Goal: Navigation & Orientation: Find specific page/section

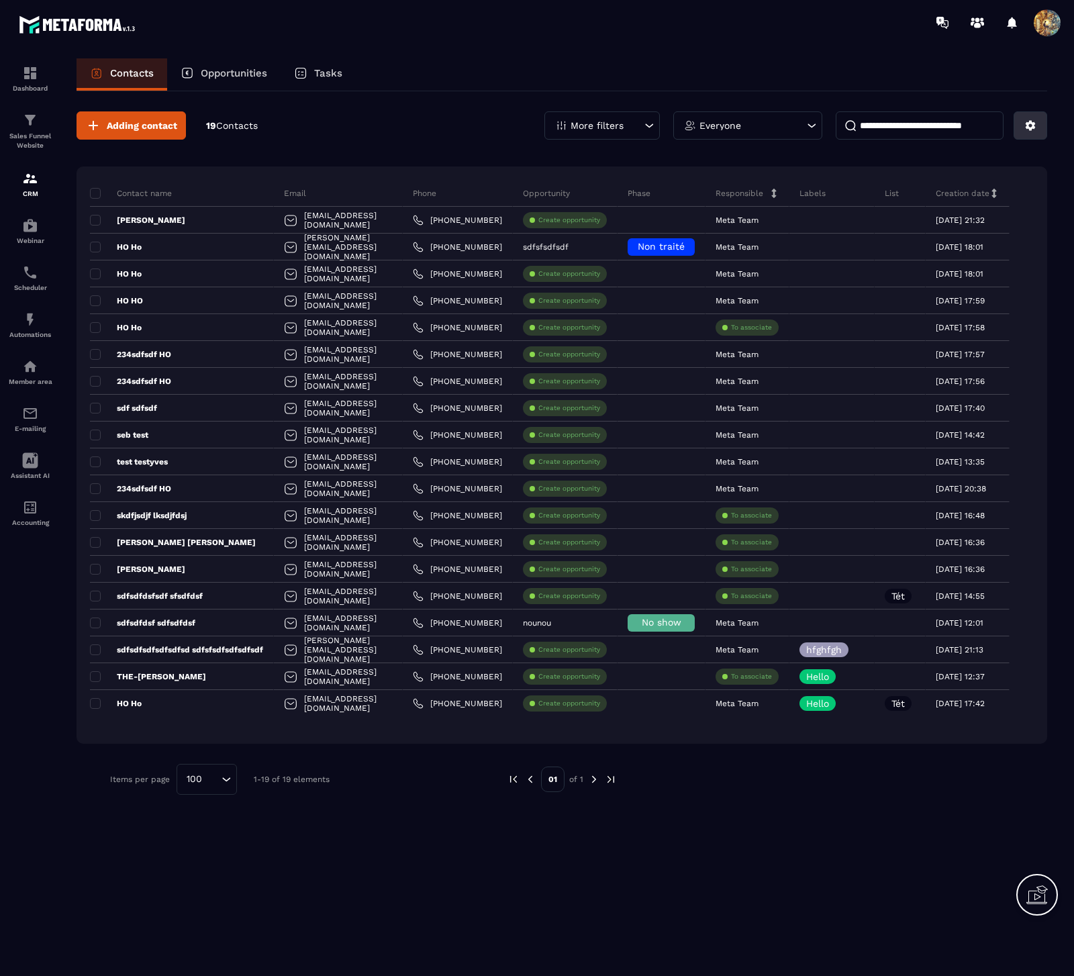
click at [1037, 126] on button at bounding box center [1030, 125] width 34 height 28
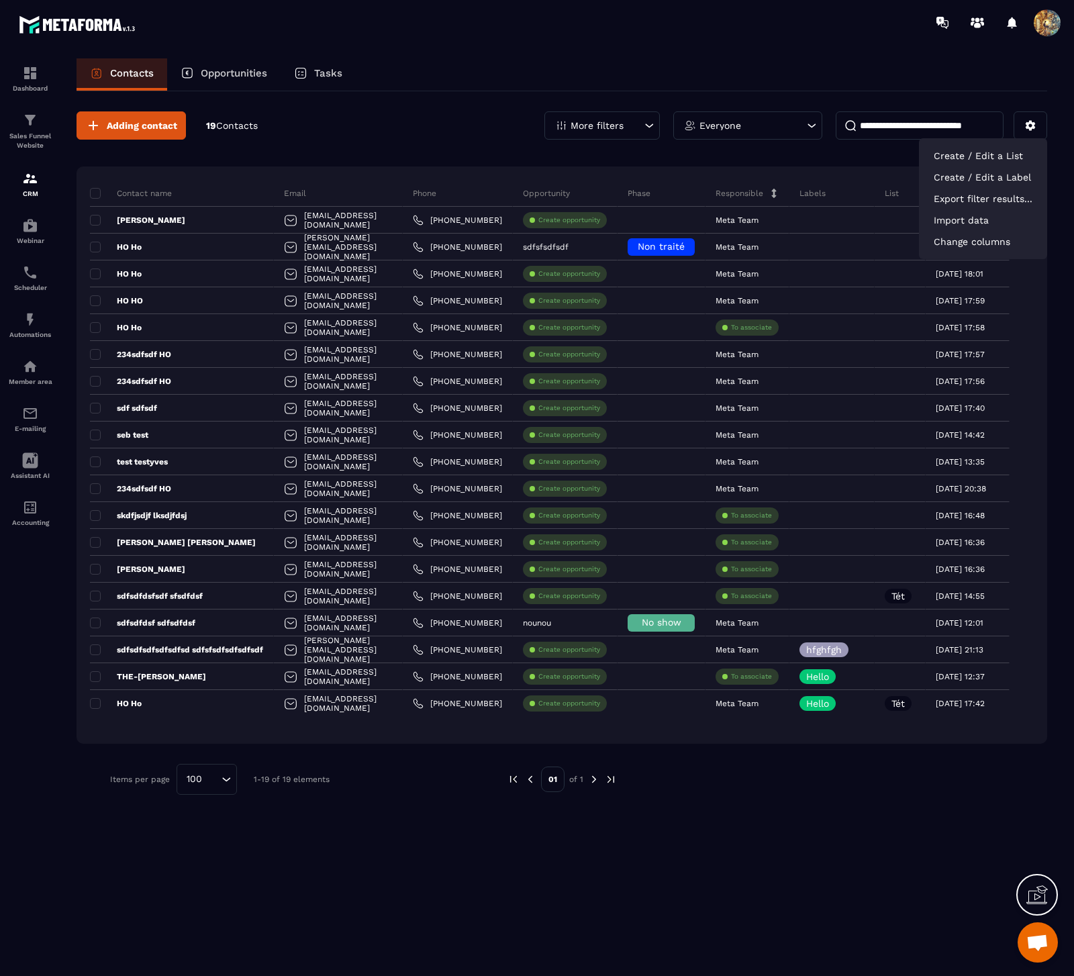
click at [854, 170] on div "Contact name Email Phone Opportunity Phase Responsible Labels List Creation dat…" at bounding box center [562, 454] width 971 height 577
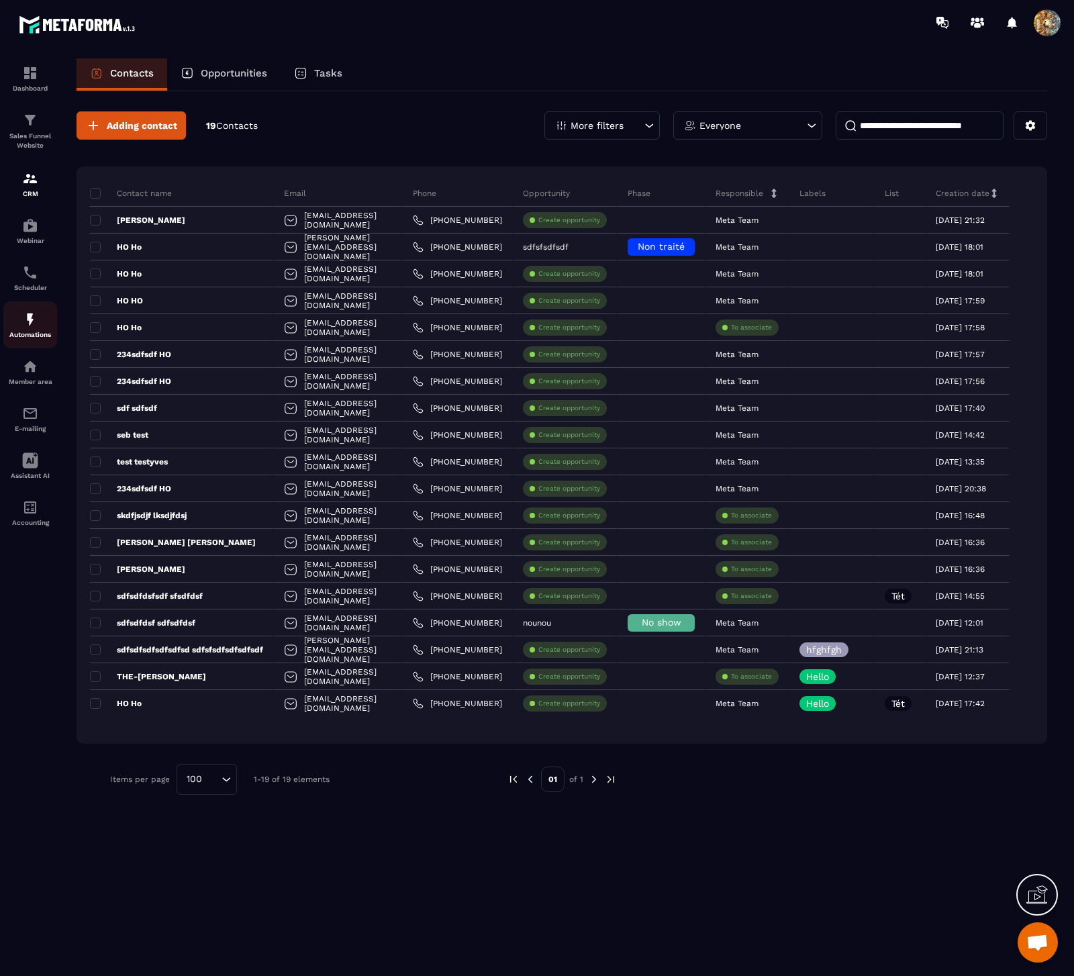
click at [39, 319] on div "Automations" at bounding box center [30, 324] width 54 height 27
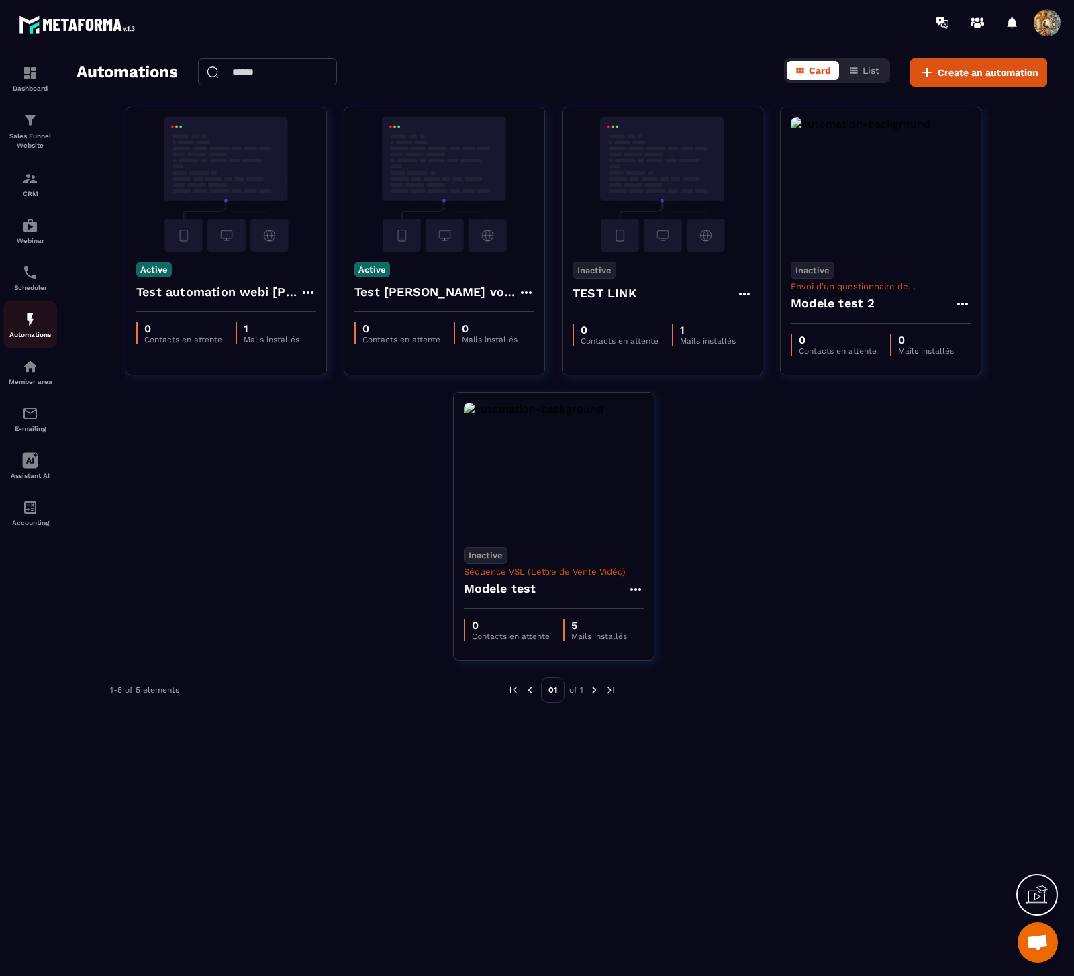
click at [21, 305] on link "Automations" at bounding box center [30, 324] width 54 height 47
click at [36, 269] on img at bounding box center [30, 272] width 16 height 16
